Goal: Information Seeking & Learning: Learn about a topic

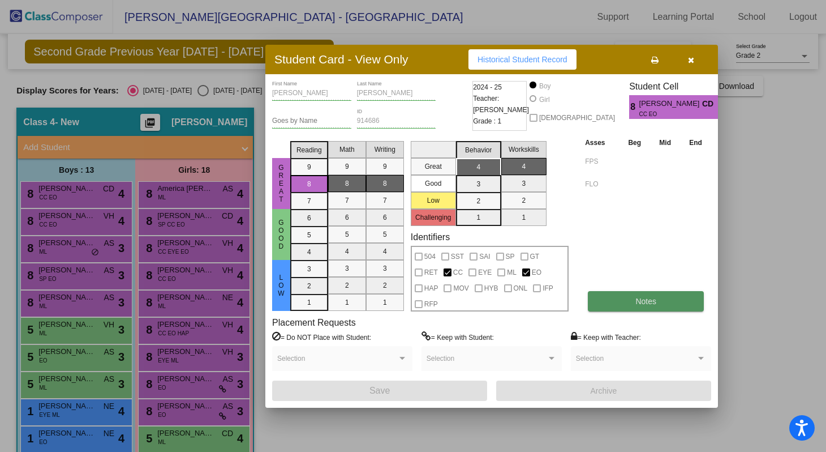
click at [621, 299] on button "Notes" at bounding box center [646, 301] width 116 height 20
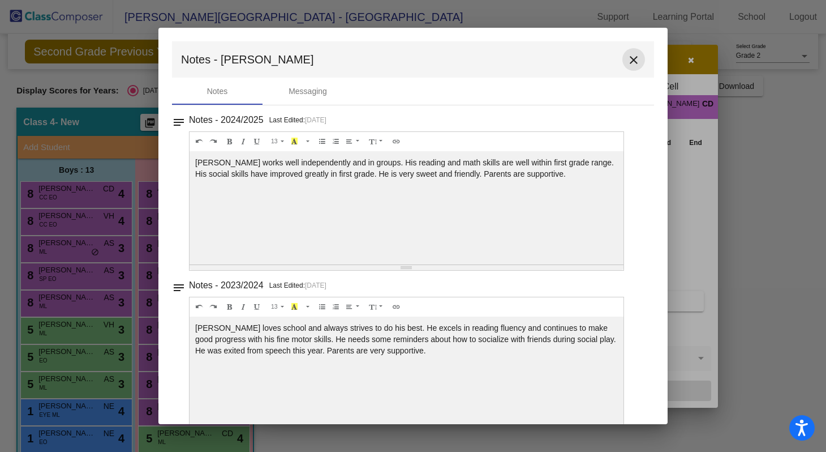
click at [628, 65] on mat-icon "close" at bounding box center [634, 60] width 14 height 14
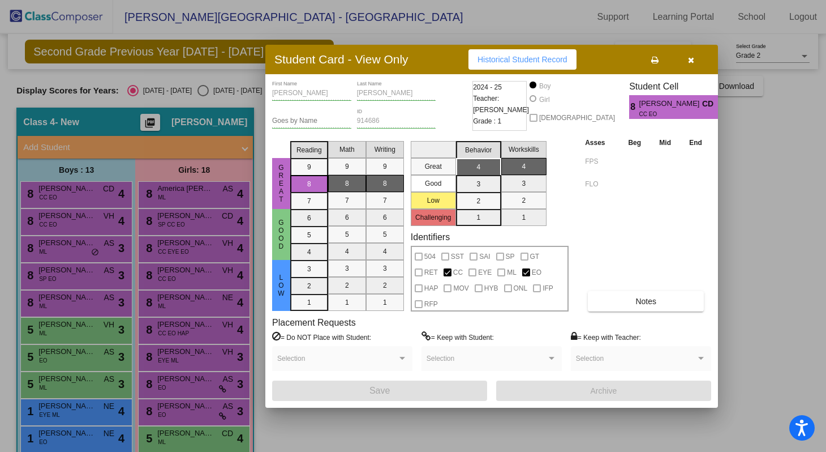
click at [693, 61] on icon "button" at bounding box center [691, 60] width 6 height 8
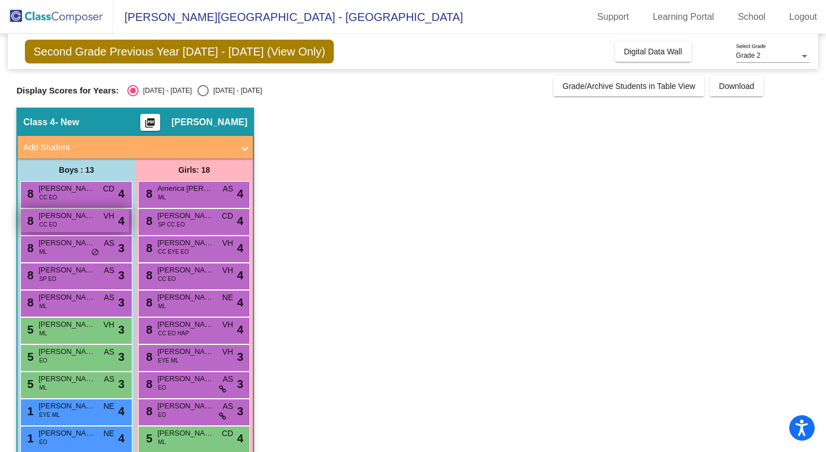
click at [85, 226] on div "8 [PERSON_NAME] CC EO VH lock do_not_disturb_alt 4" at bounding box center [75, 220] width 108 height 23
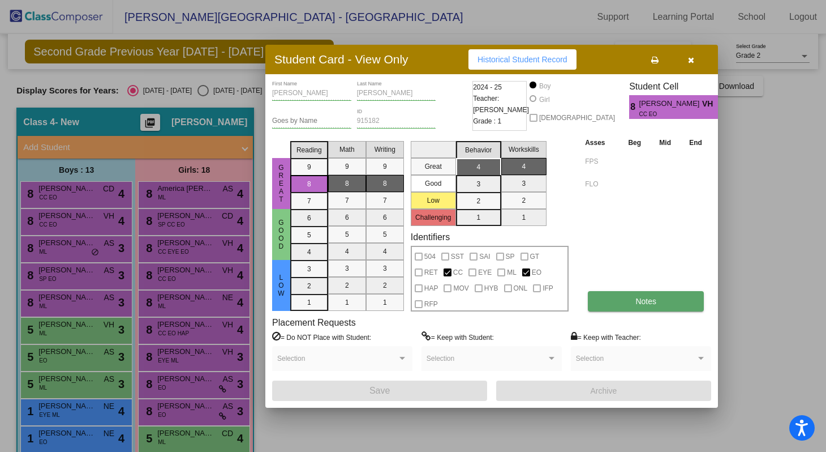
click at [646, 302] on span "Notes" at bounding box center [646, 301] width 21 height 9
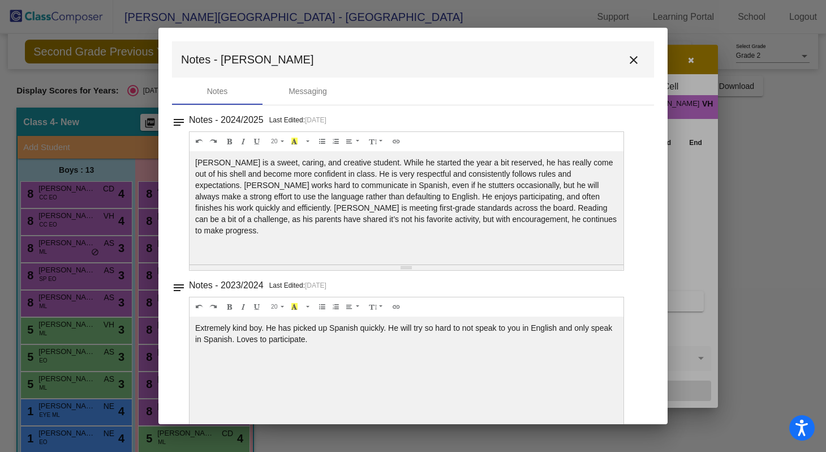
click at [628, 68] on button "close" at bounding box center [634, 59] width 23 height 23
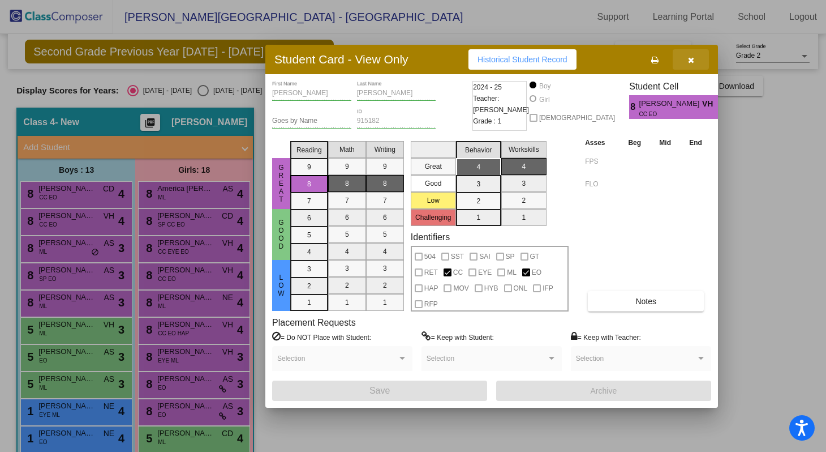
click at [699, 62] on button "button" at bounding box center [691, 59] width 36 height 20
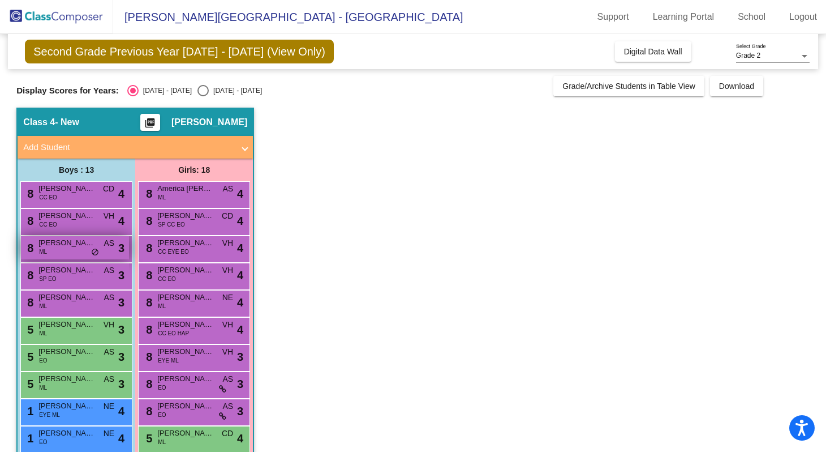
click at [36, 249] on div "8 [PERSON_NAME] [PERSON_NAME] AS lock do_not_disturb_alt 3" at bounding box center [75, 247] width 108 height 23
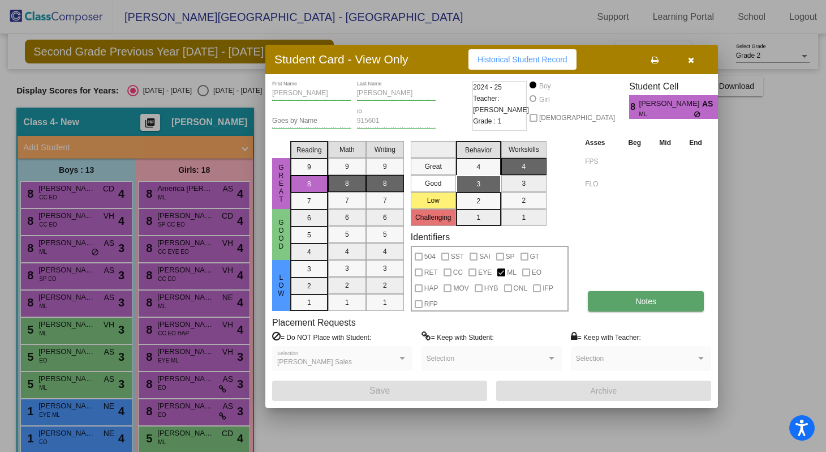
click at [647, 303] on span "Notes" at bounding box center [646, 301] width 21 height 9
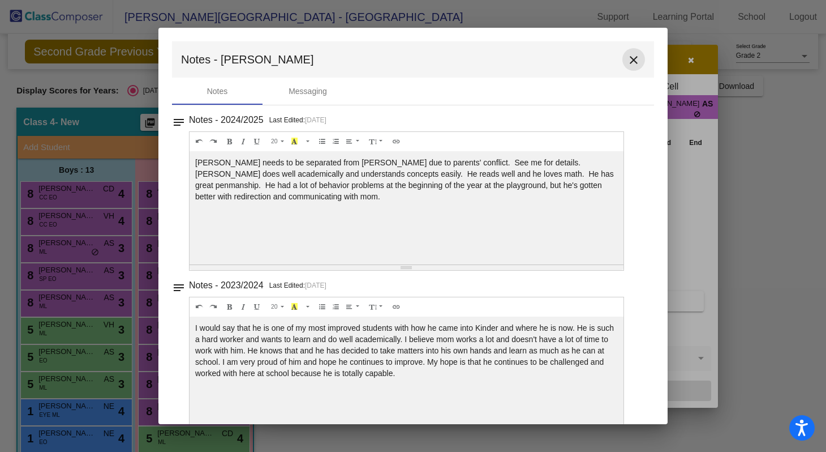
click at [633, 62] on mat-icon "close" at bounding box center [634, 60] width 14 height 14
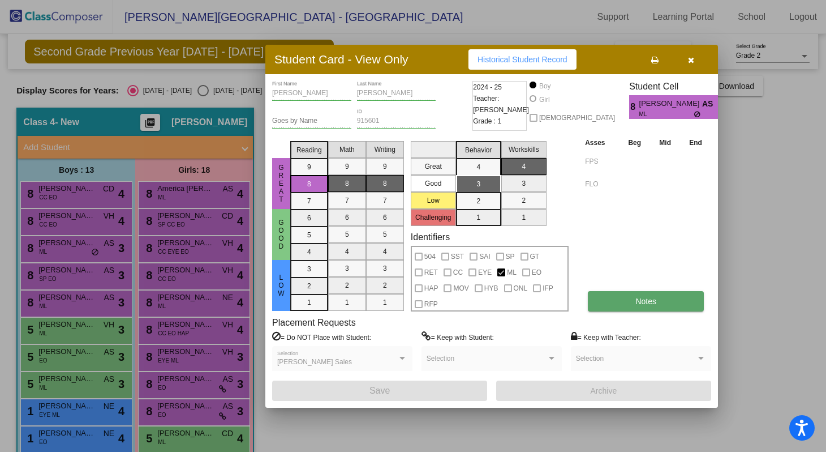
click at [645, 301] on span "Notes" at bounding box center [646, 301] width 21 height 9
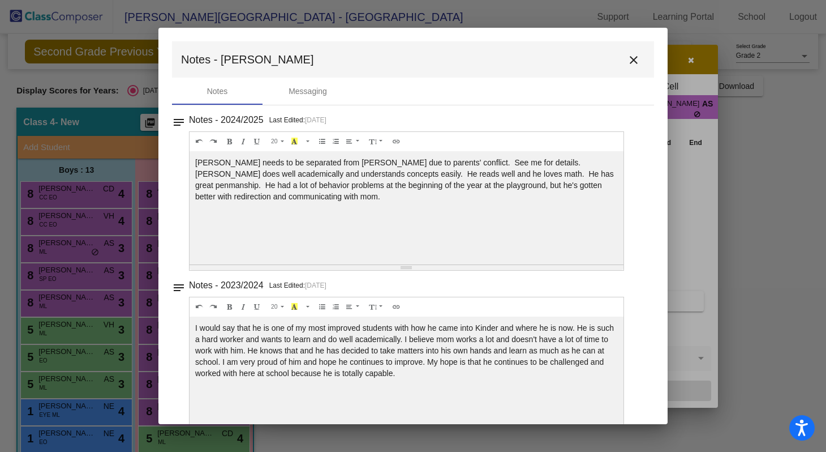
click at [626, 70] on button "close" at bounding box center [634, 59] width 23 height 23
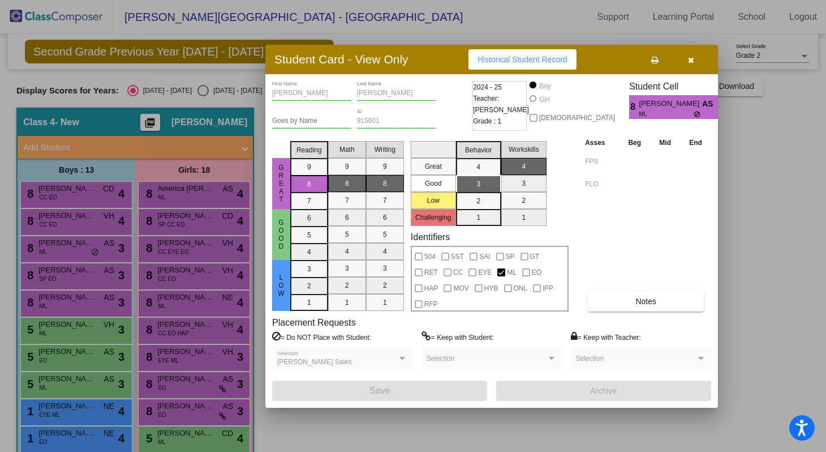
click at [688, 71] on div "Student Card - View Only Historical Student Record" at bounding box center [491, 59] width 453 height 29
click at [689, 67] on button "button" at bounding box center [691, 59] width 36 height 20
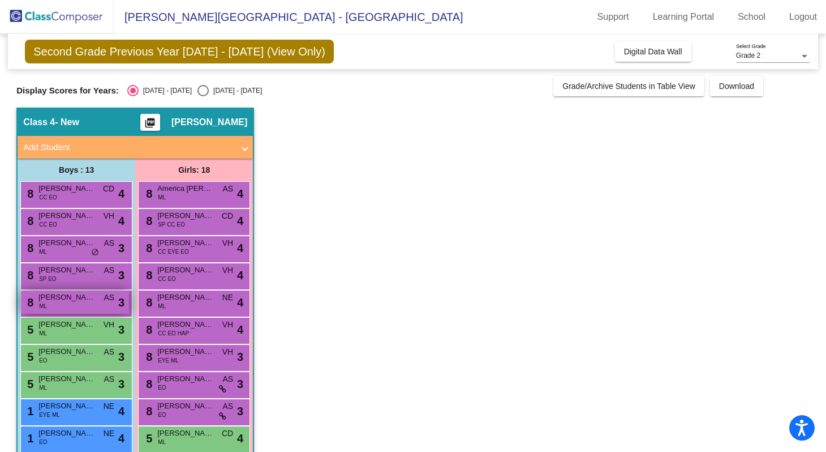
scroll to position [28, 0]
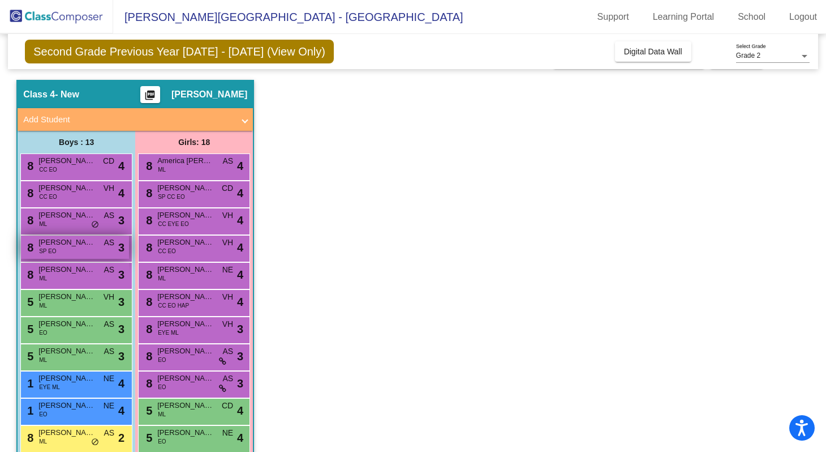
click at [56, 255] on div "8 [PERSON_NAME] SP EO AS lock do_not_disturb_alt 3" at bounding box center [75, 246] width 108 height 23
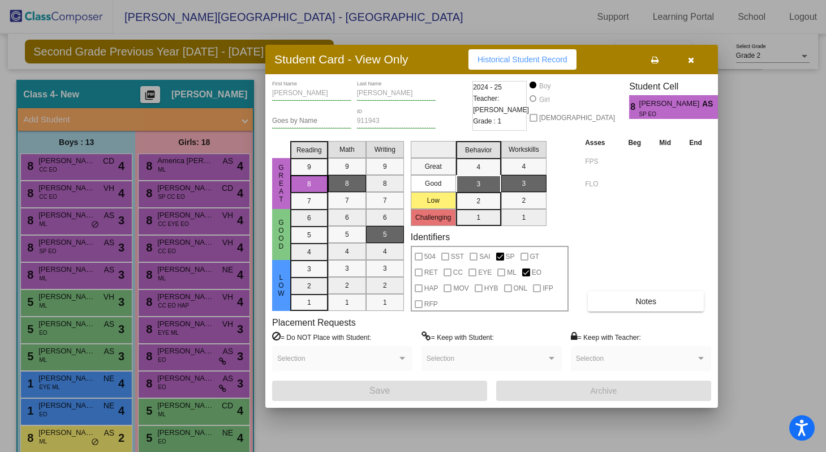
click at [643, 290] on div "Asses Beg Mid End FPS FLO Notes" at bounding box center [646, 223] width 129 height 175
click at [637, 295] on button "Notes" at bounding box center [646, 301] width 116 height 20
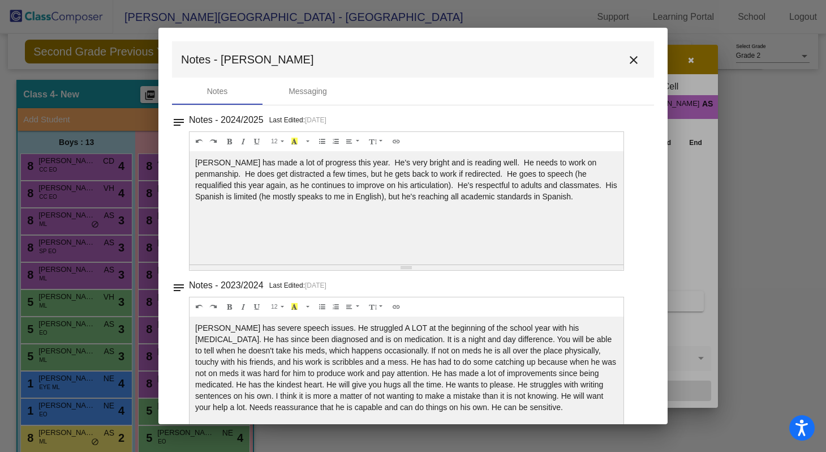
click at [632, 61] on mat-icon "close" at bounding box center [634, 60] width 14 height 14
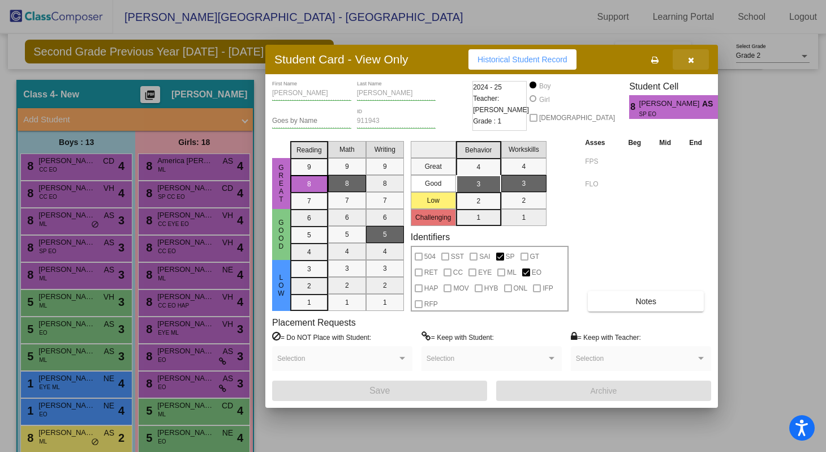
click at [682, 59] on button "button" at bounding box center [691, 59] width 36 height 20
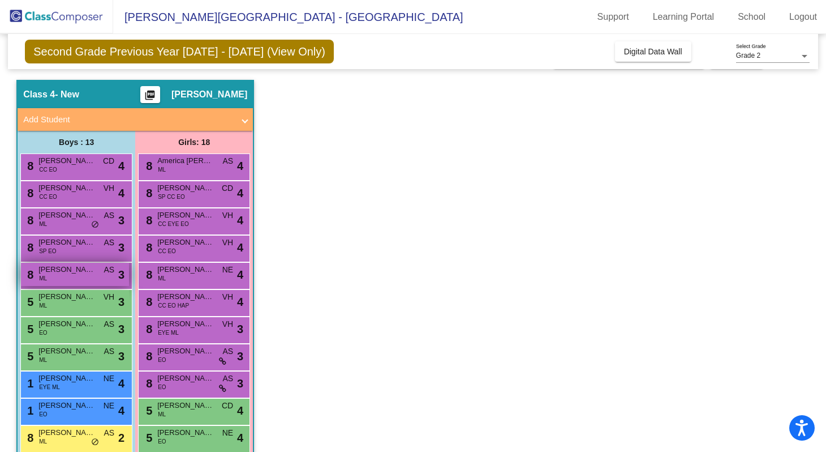
click at [75, 283] on div "8 [PERSON_NAME] ML AS lock do_not_disturb_alt 3" at bounding box center [75, 274] width 108 height 23
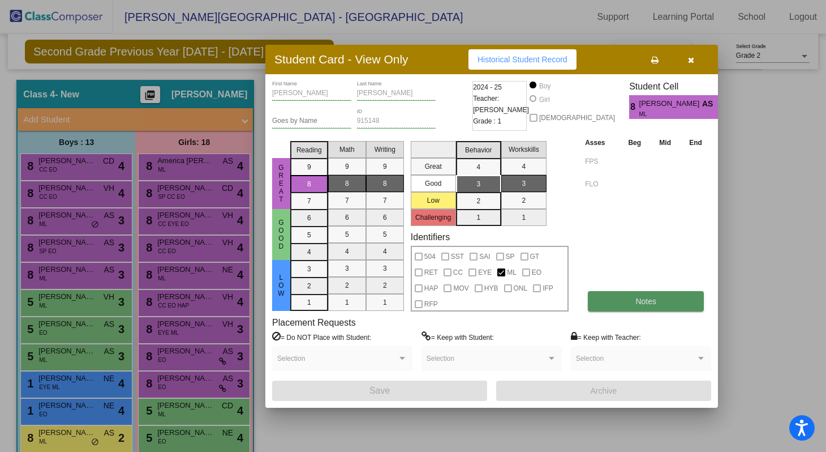
click at [642, 308] on button "Notes" at bounding box center [646, 301] width 116 height 20
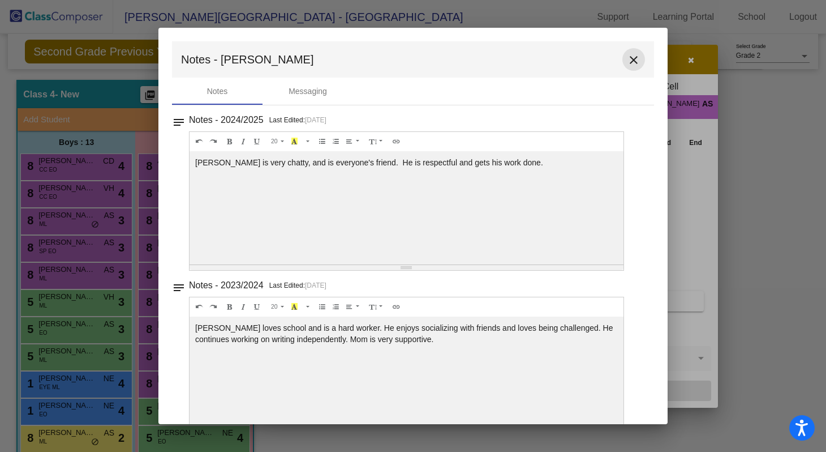
click at [632, 54] on mat-icon "close" at bounding box center [634, 60] width 14 height 14
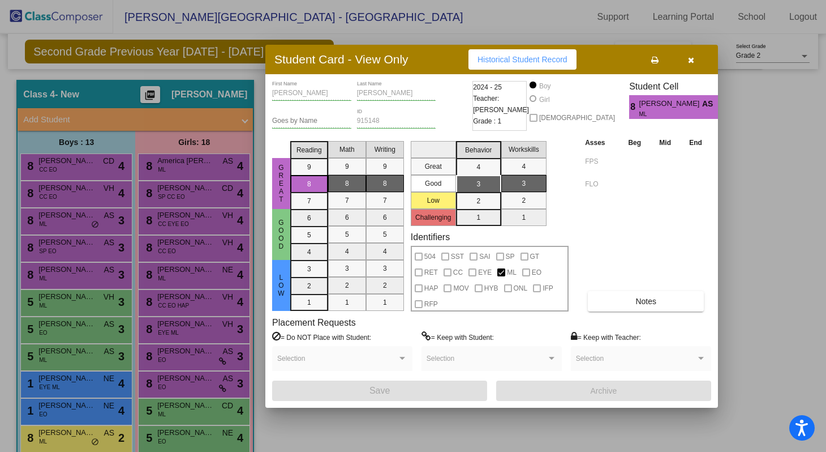
click at [695, 65] on button "button" at bounding box center [691, 59] width 36 height 20
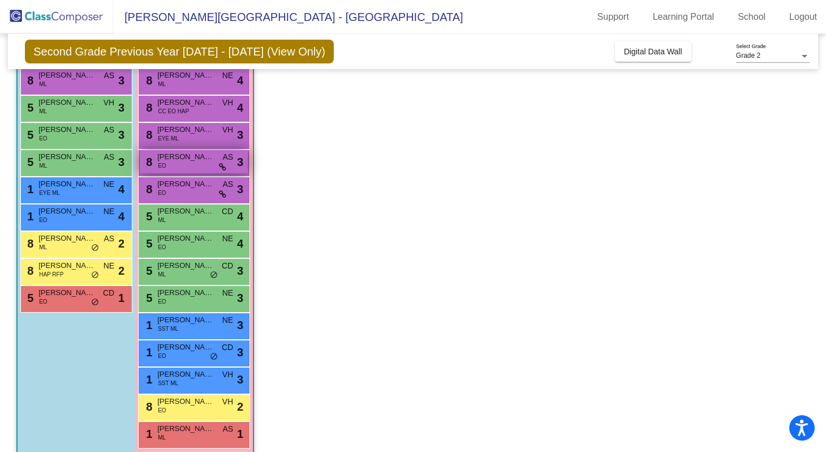
scroll to position [225, 0]
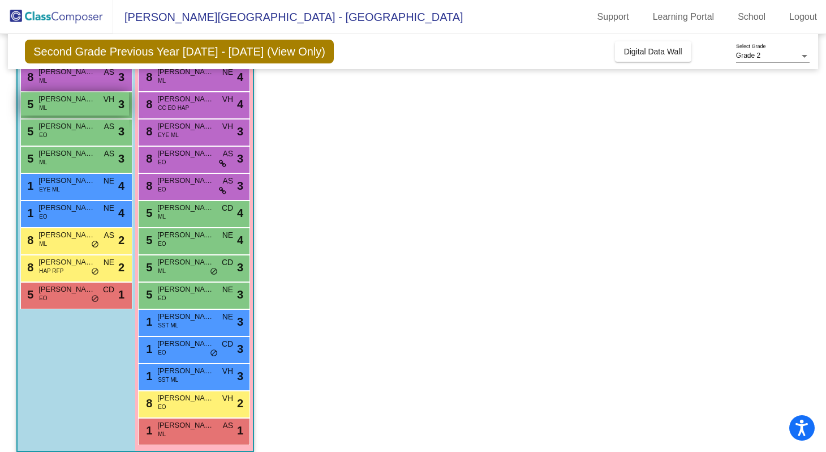
click at [84, 100] on span "[PERSON_NAME]" at bounding box center [66, 98] width 57 height 11
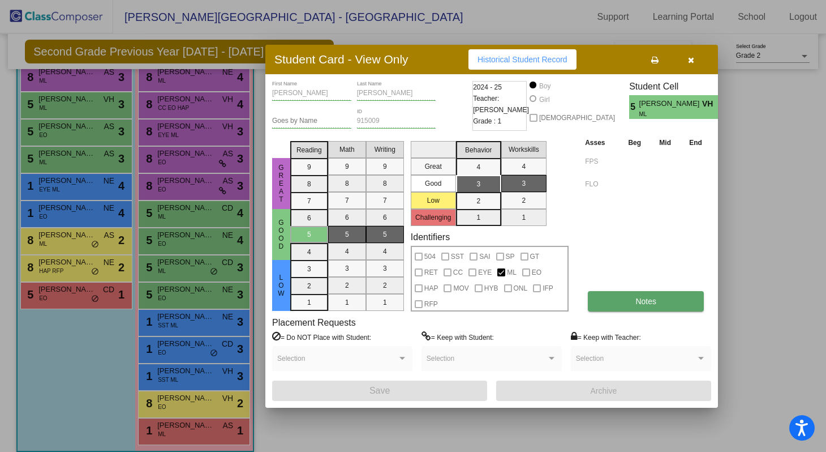
click at [615, 303] on button "Notes" at bounding box center [646, 301] width 116 height 20
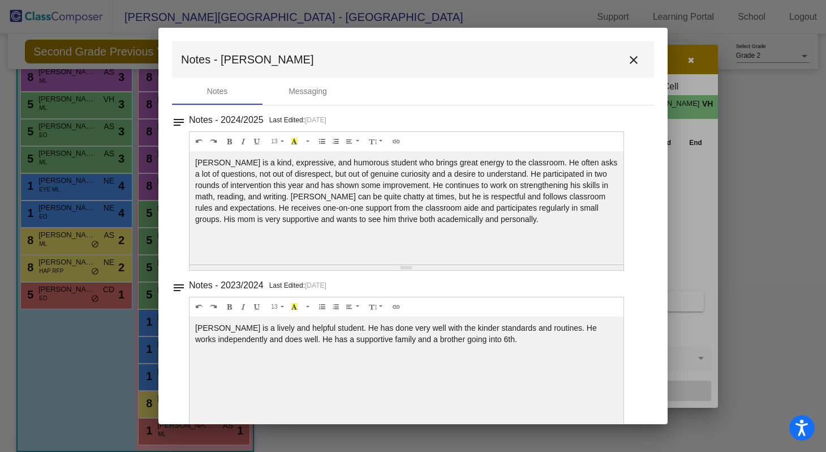
click at [631, 72] on mat-toolbar "Notes - [PERSON_NAME]" at bounding box center [413, 59] width 482 height 36
click at [627, 69] on button "close" at bounding box center [634, 59] width 23 height 23
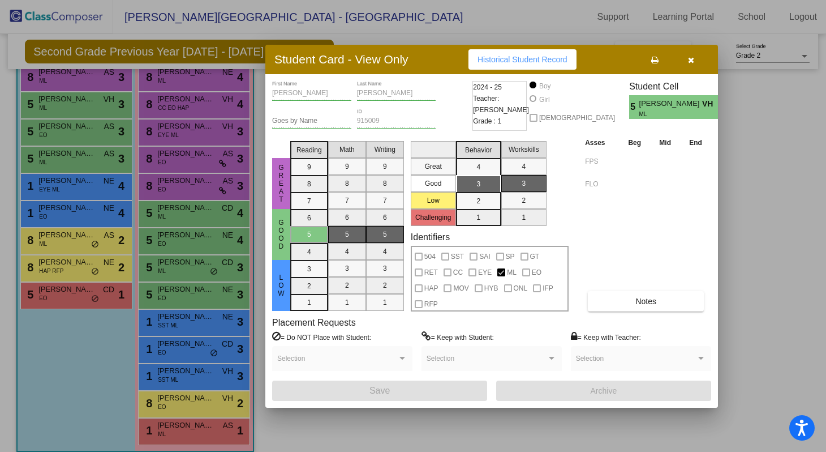
click at [702, 63] on button "button" at bounding box center [691, 59] width 36 height 20
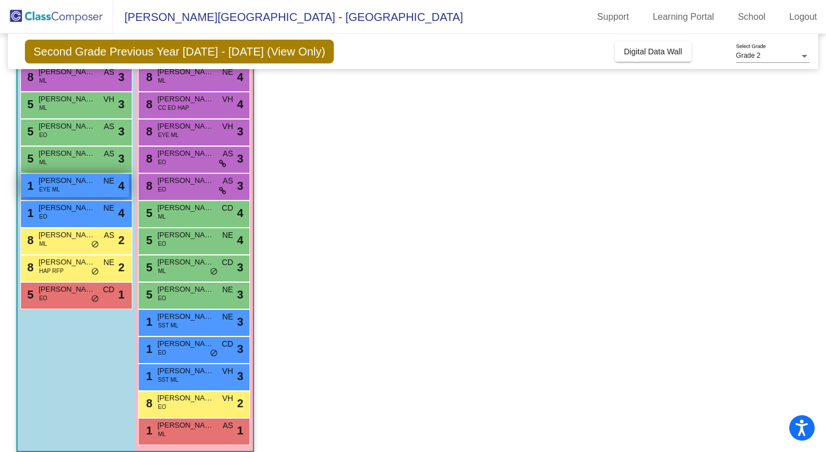
click at [45, 192] on span "EYE ML" at bounding box center [49, 189] width 21 height 8
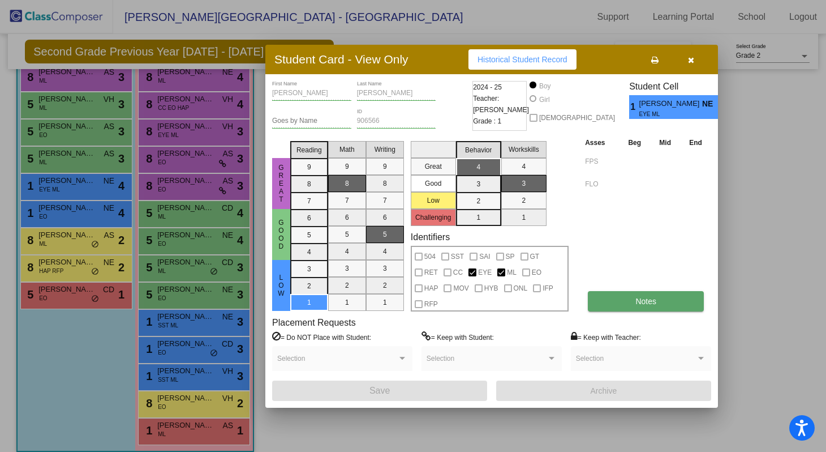
click at [619, 299] on button "Notes" at bounding box center [646, 301] width 116 height 20
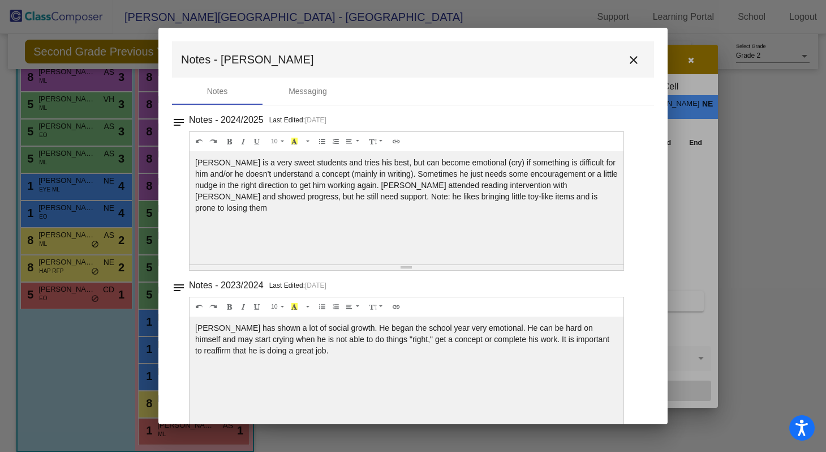
click at [634, 57] on mat-icon "close" at bounding box center [634, 60] width 14 height 14
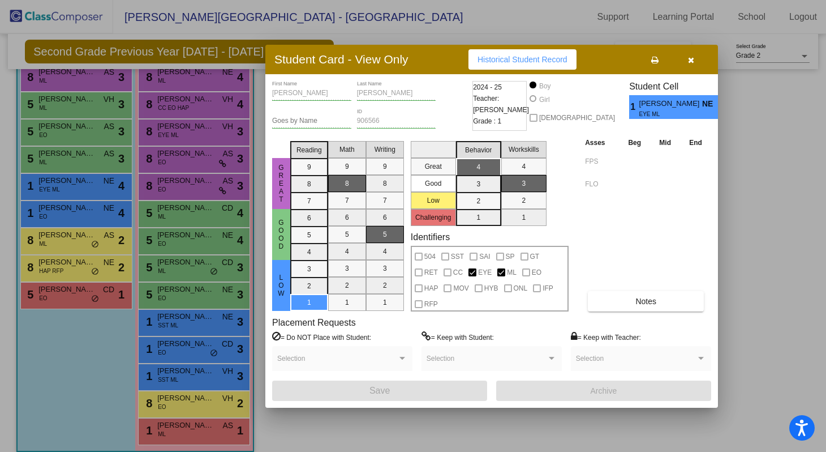
click at [699, 54] on button "button" at bounding box center [691, 59] width 36 height 20
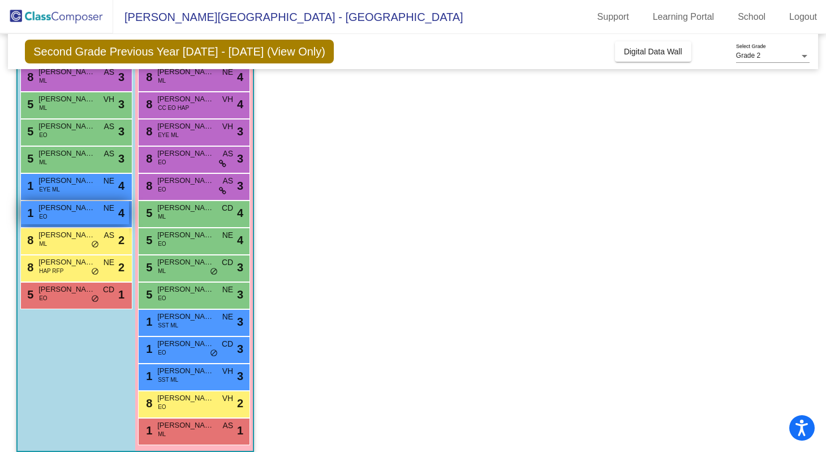
click at [45, 222] on div "1 [PERSON_NAME] EO NE lock do_not_disturb_alt 4" at bounding box center [75, 212] width 108 height 23
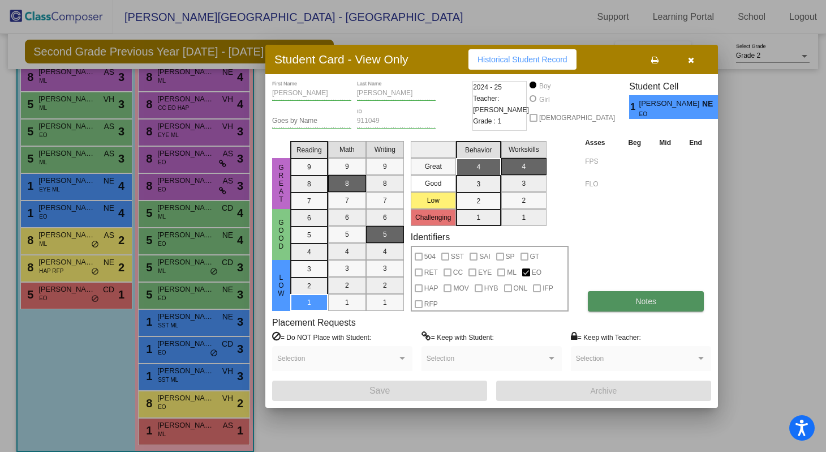
click at [608, 303] on button "Notes" at bounding box center [646, 301] width 116 height 20
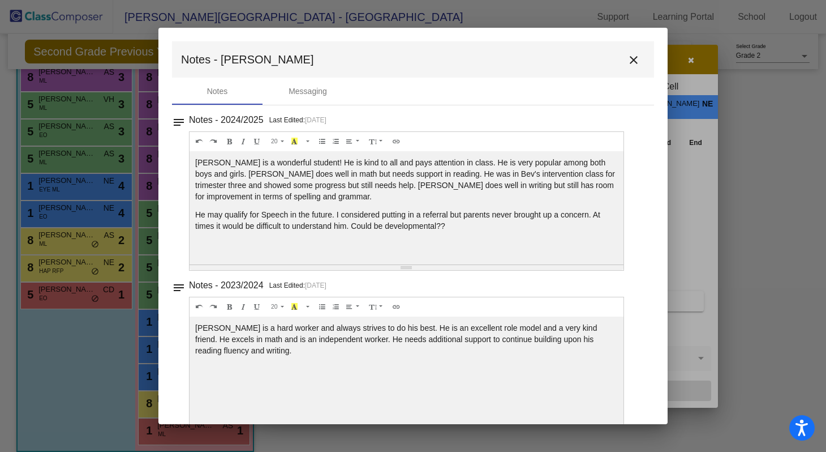
click at [629, 64] on mat-icon "close" at bounding box center [634, 60] width 14 height 14
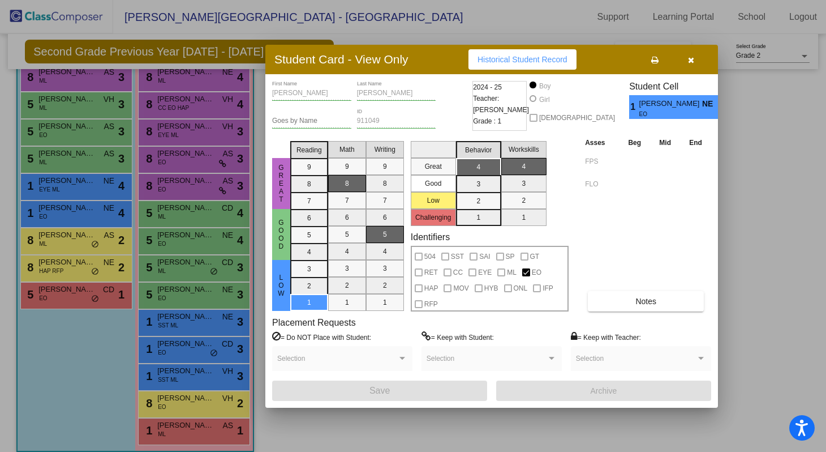
click at [694, 70] on div "Student Card - View Only Historical Student Record" at bounding box center [491, 59] width 453 height 29
click at [689, 62] on icon "button" at bounding box center [691, 60] width 6 height 8
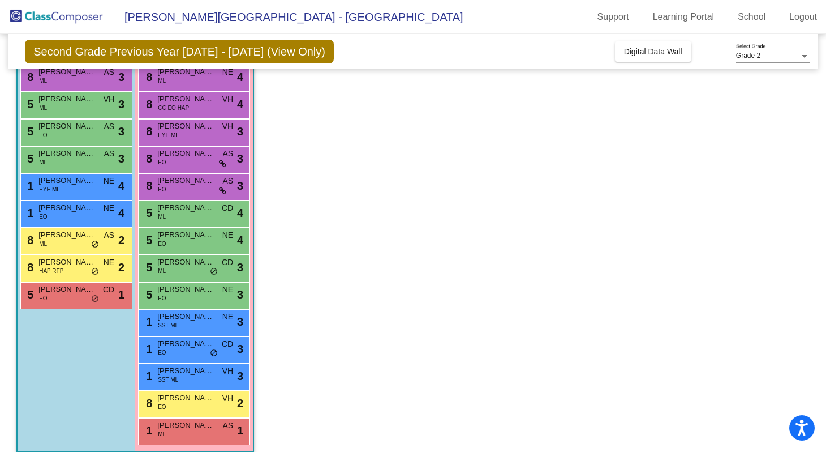
click at [171, 227] on div "5 [PERSON_NAME] ML CD lock do_not_disturb_alt 4" at bounding box center [194, 213] width 112 height 27
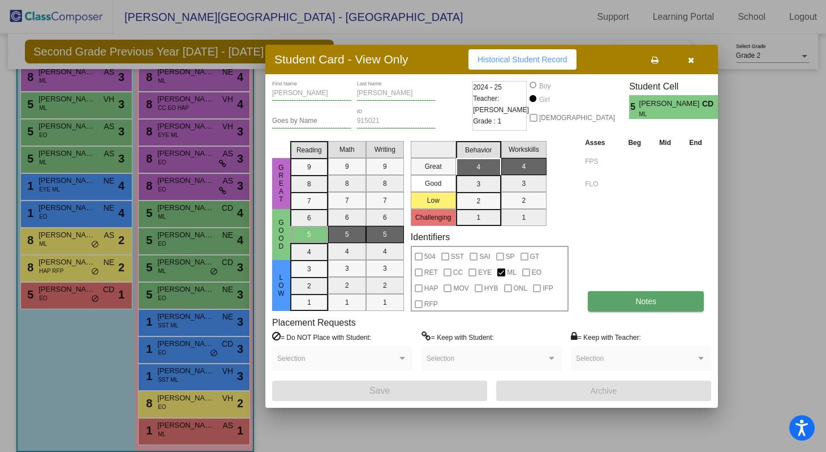
click at [624, 310] on button "Notes" at bounding box center [646, 301] width 116 height 20
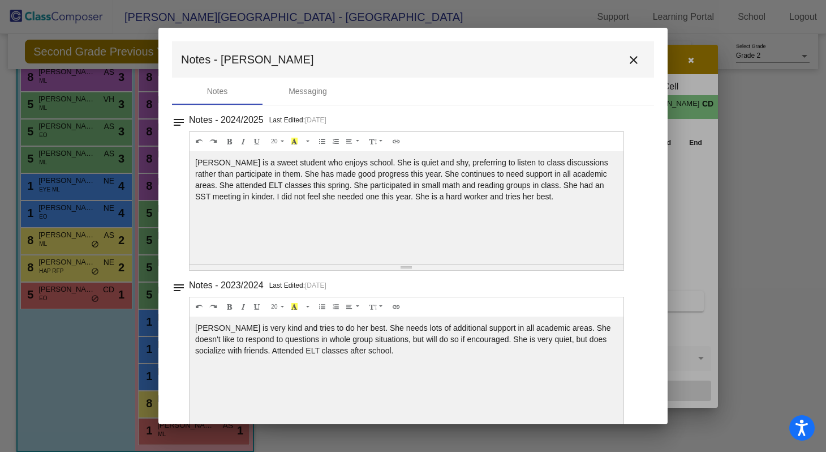
click at [630, 63] on mat-icon "close" at bounding box center [634, 60] width 14 height 14
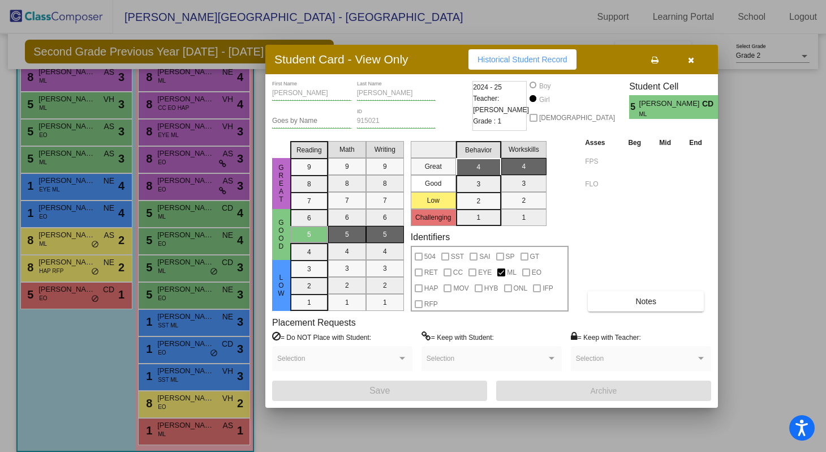
click at [691, 63] on icon "button" at bounding box center [691, 60] width 6 height 8
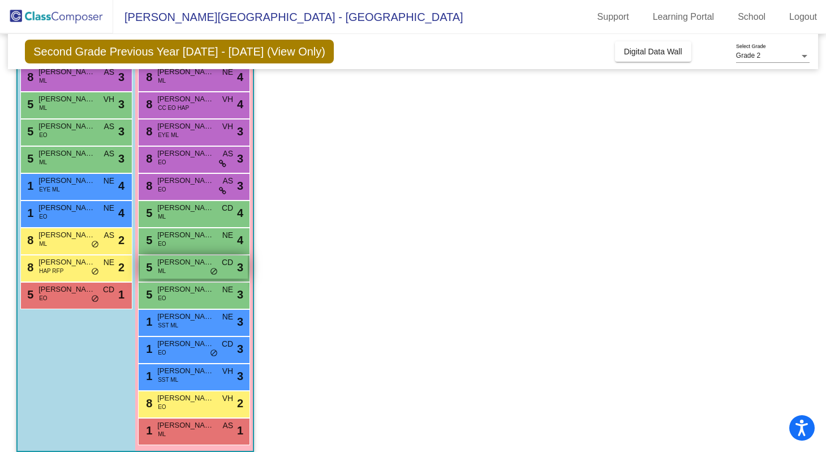
click at [173, 269] on div "5 [PERSON_NAME] [PERSON_NAME] CD lock do_not_disturb_alt 3" at bounding box center [194, 266] width 108 height 23
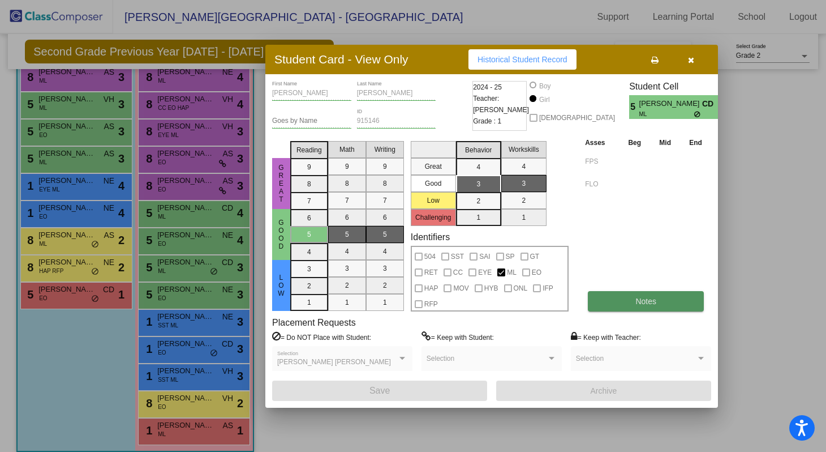
click at [620, 298] on button "Notes" at bounding box center [646, 301] width 116 height 20
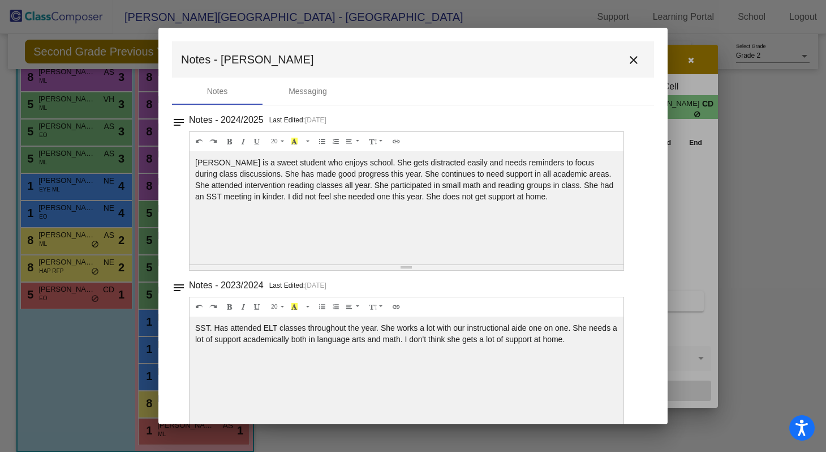
click at [638, 61] on button "close" at bounding box center [634, 59] width 23 height 23
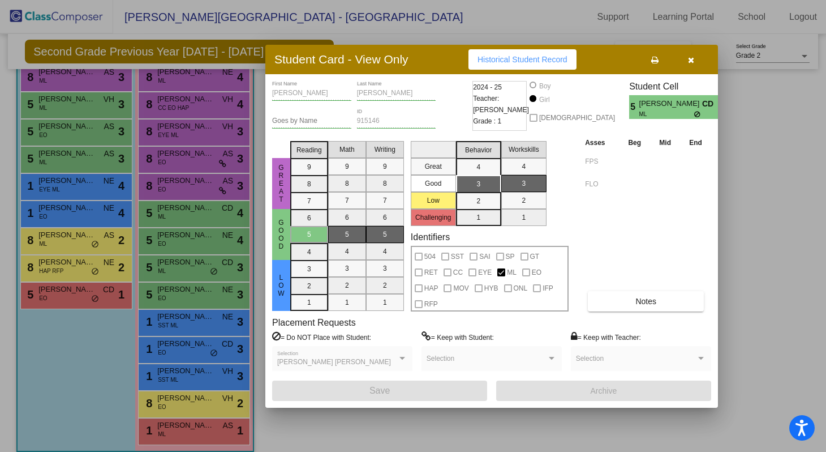
click at [697, 69] on button "button" at bounding box center [691, 59] width 36 height 20
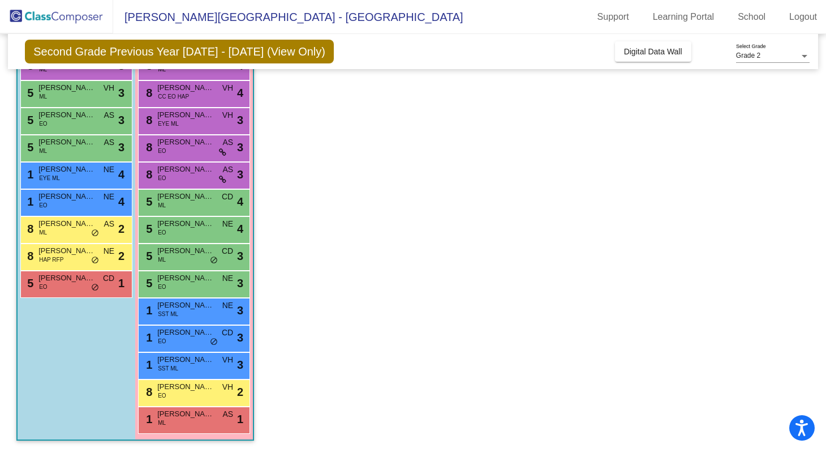
scroll to position [0, 0]
click at [184, 308] on span "[PERSON_NAME]" at bounding box center [185, 304] width 57 height 11
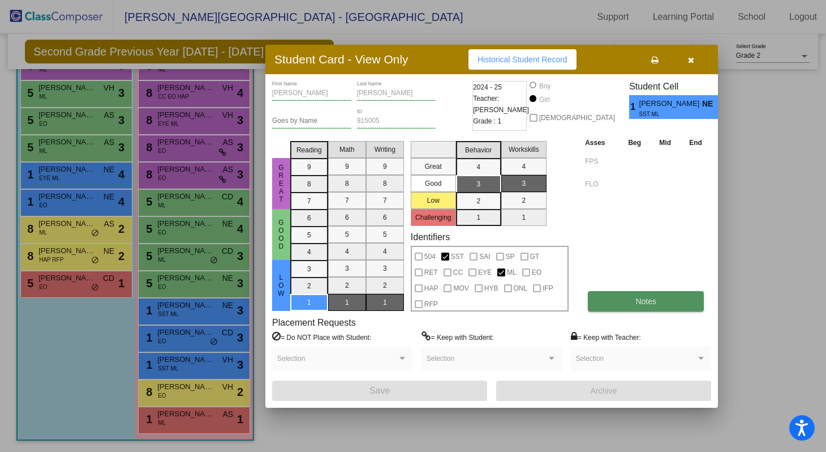
click at [615, 301] on button "Notes" at bounding box center [646, 301] width 116 height 20
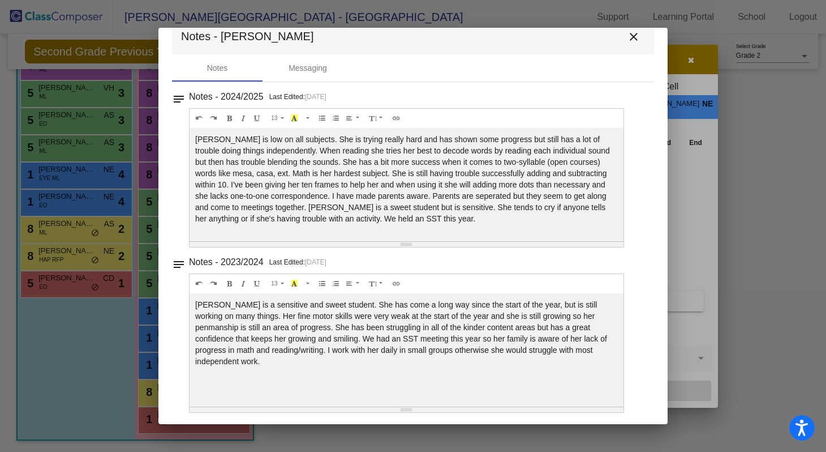
scroll to position [22, 0]
click at [628, 38] on mat-icon "close" at bounding box center [634, 38] width 14 height 14
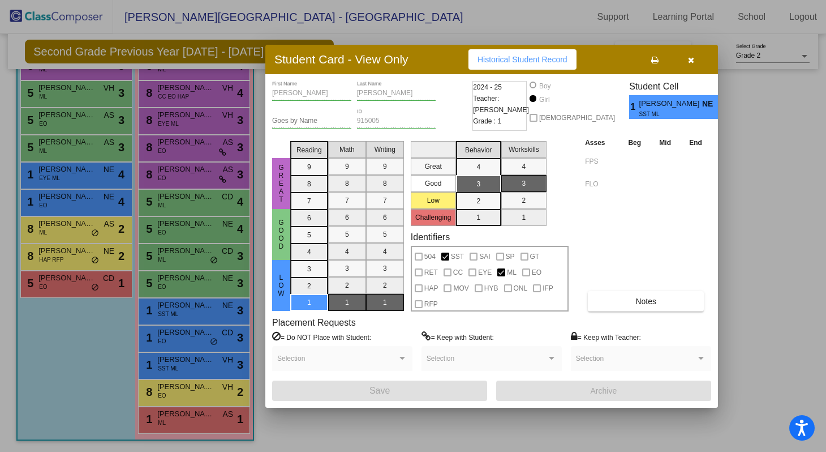
click at [683, 312] on div "[PERSON_NAME] First Name [PERSON_NAME] Last Name Goes by Name 915005 ID 2024 - …" at bounding box center [491, 241] width 439 height 320
click at [679, 309] on button "Notes" at bounding box center [646, 301] width 116 height 20
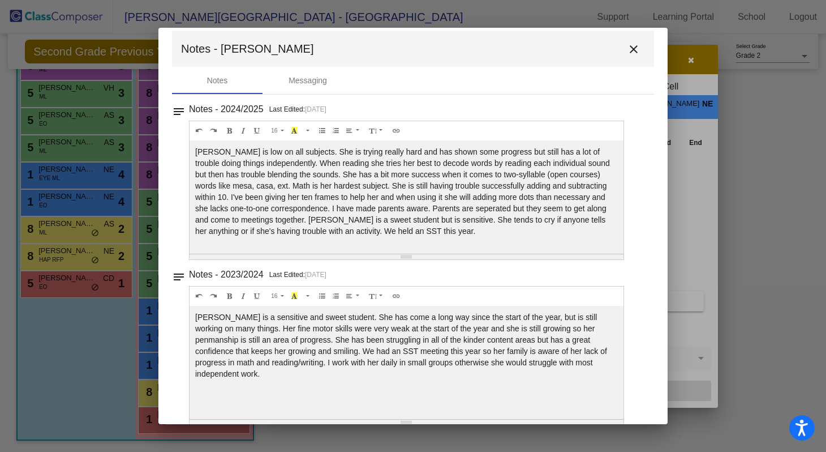
scroll to position [12, 0]
click at [632, 46] on mat-icon "close" at bounding box center [634, 48] width 14 height 14
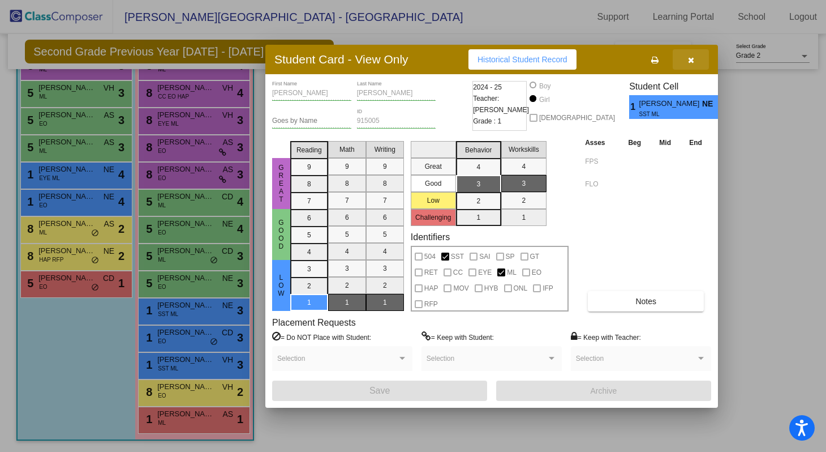
click at [687, 63] on button "button" at bounding box center [691, 59] width 36 height 20
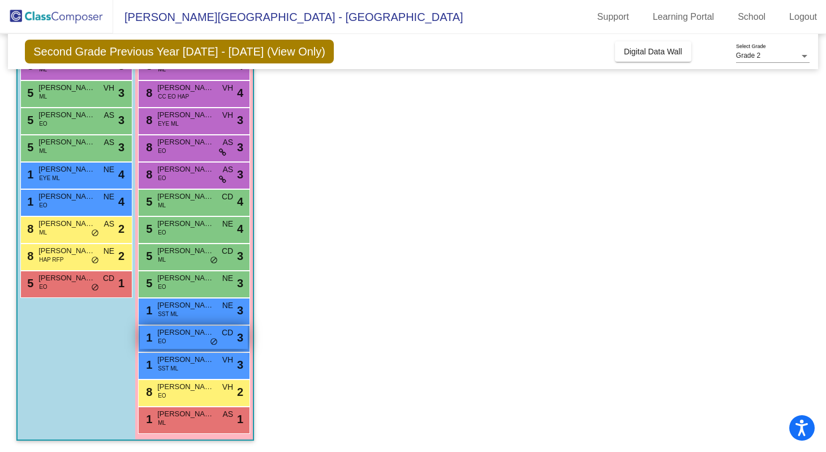
click at [178, 335] on span "[PERSON_NAME]" at bounding box center [185, 332] width 57 height 11
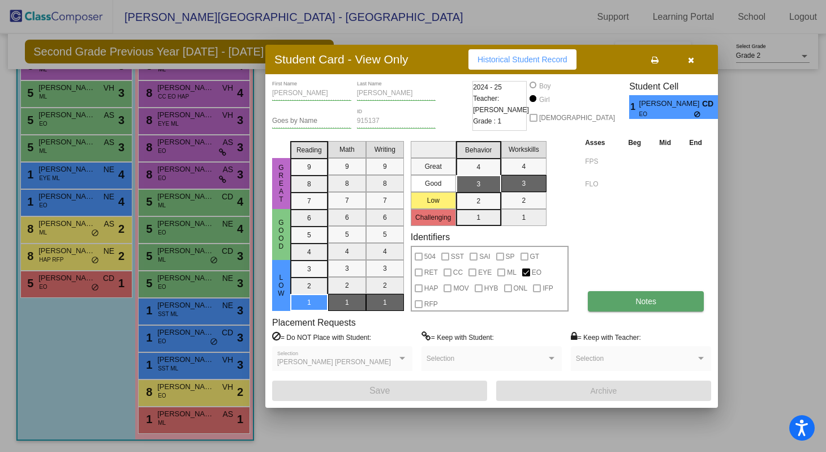
click at [657, 297] on span "Notes" at bounding box center [646, 301] width 21 height 9
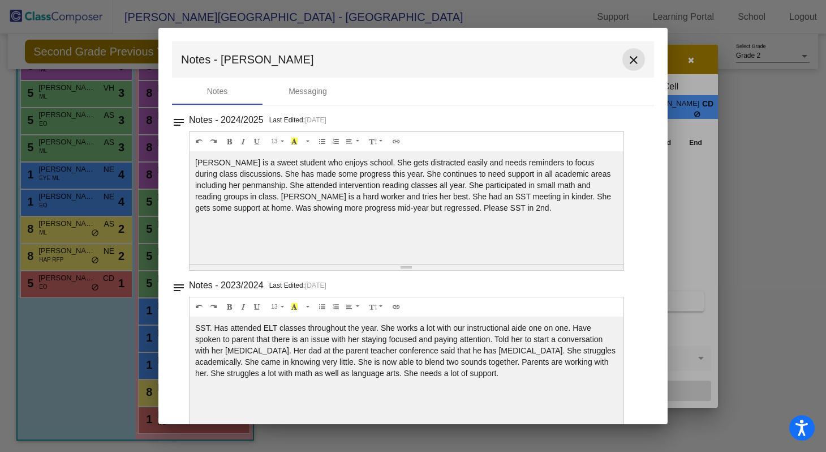
click at [632, 61] on mat-icon "close" at bounding box center [634, 60] width 14 height 14
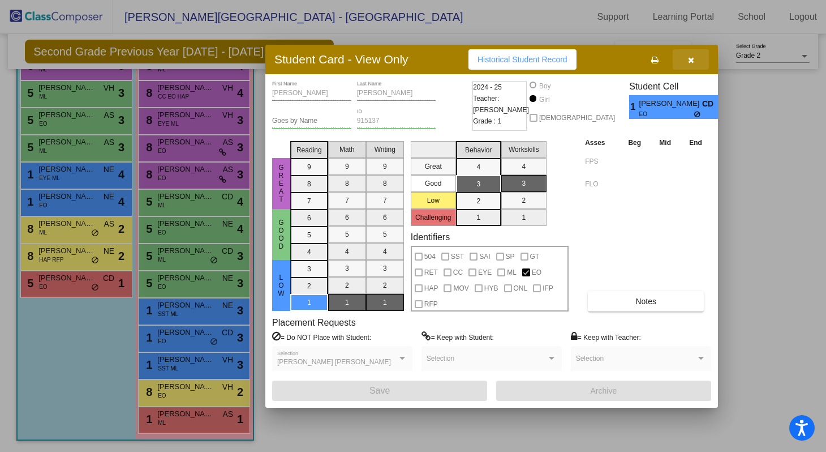
click at [696, 66] on button "button" at bounding box center [691, 59] width 36 height 20
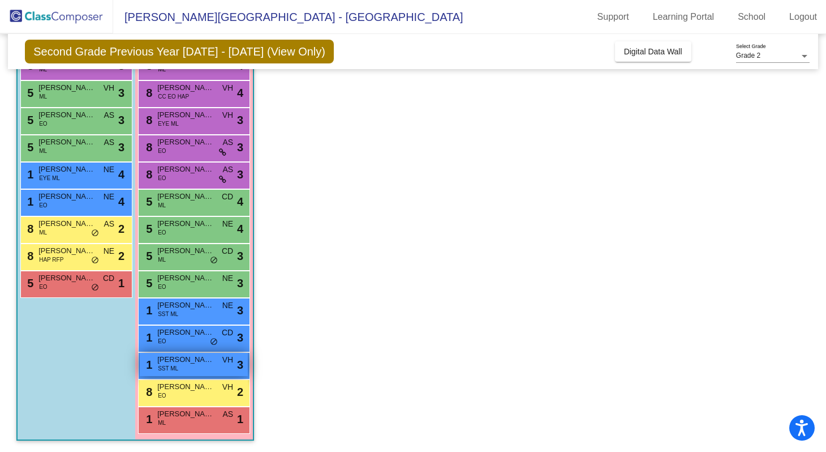
click at [183, 367] on div "1 [PERSON_NAME] SST ML VH lock do_not_disturb_alt 3" at bounding box center [194, 364] width 108 height 23
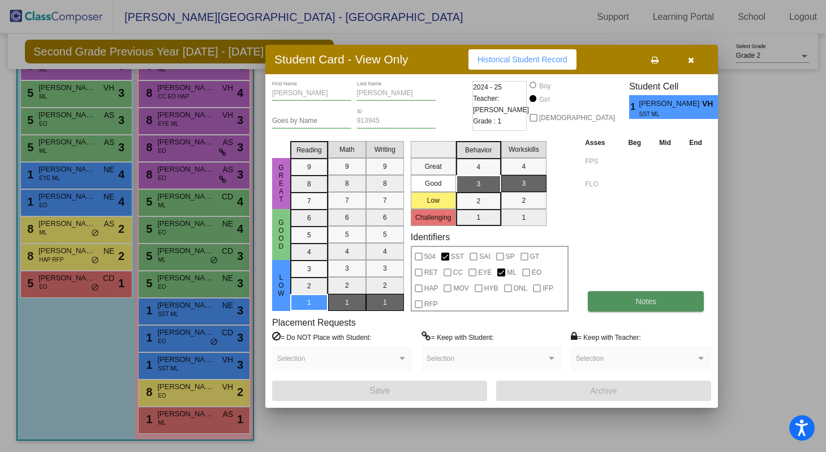
click at [614, 303] on button "Notes" at bounding box center [646, 301] width 116 height 20
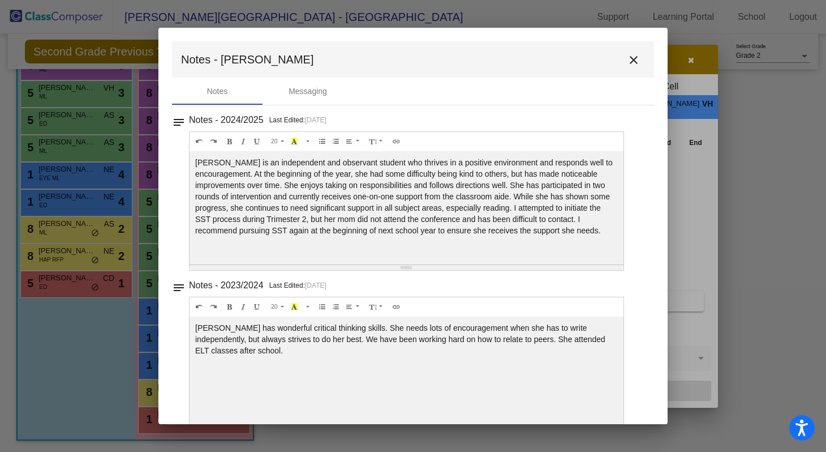
click at [630, 63] on mat-icon "close" at bounding box center [634, 60] width 14 height 14
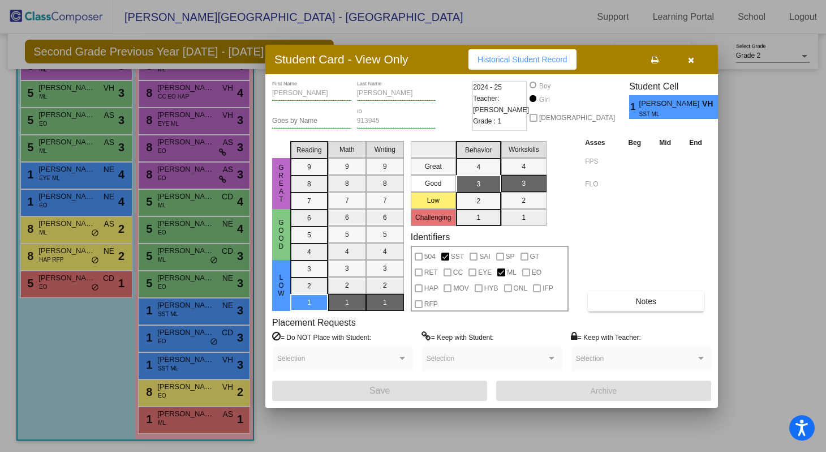
click at [689, 64] on button "button" at bounding box center [691, 59] width 36 height 20
